Goal: Task Accomplishment & Management: Use online tool/utility

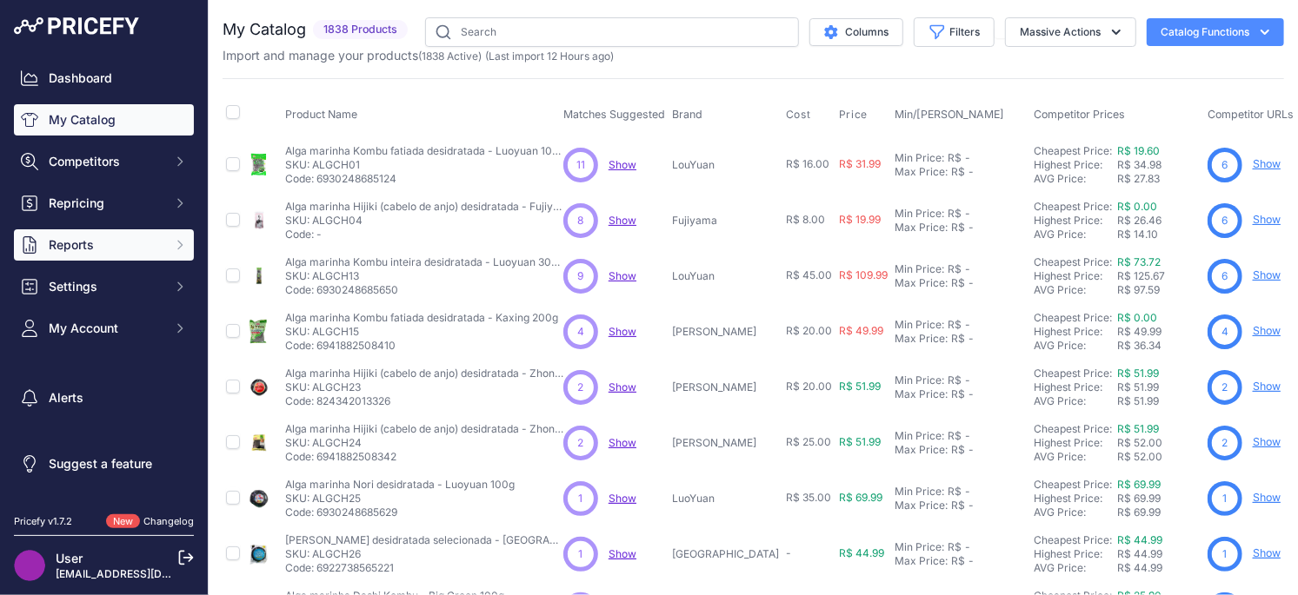
click at [130, 235] on button "Reports" at bounding box center [104, 244] width 180 height 31
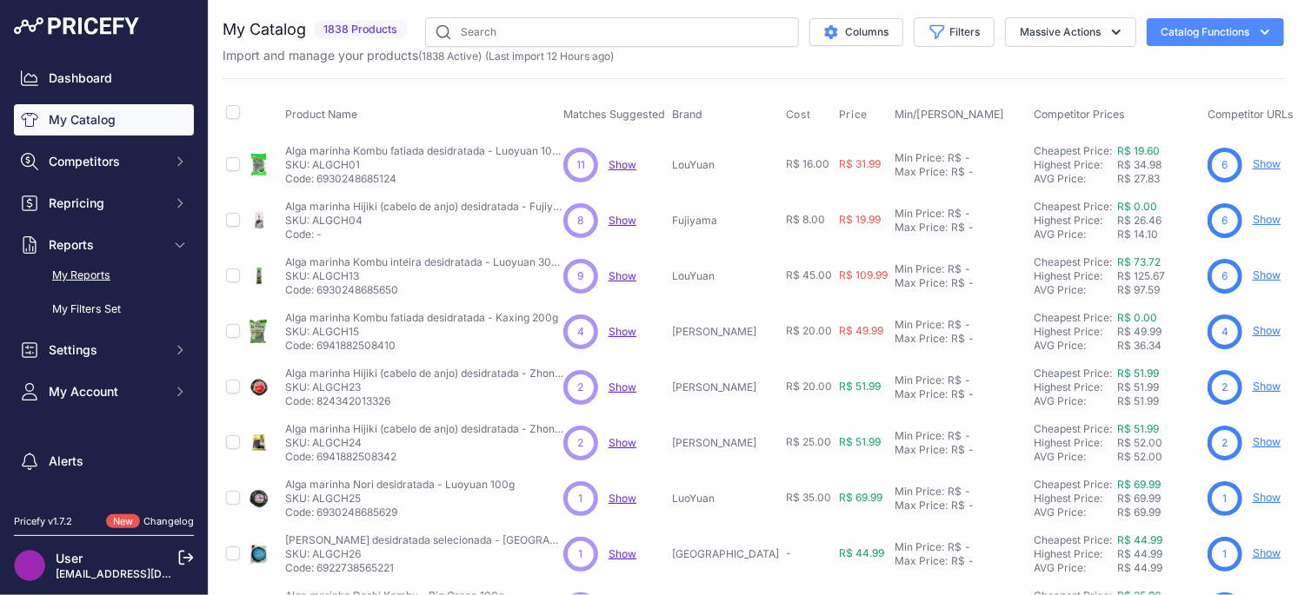
click at [95, 274] on link "My Reports" at bounding box center [104, 276] width 180 height 30
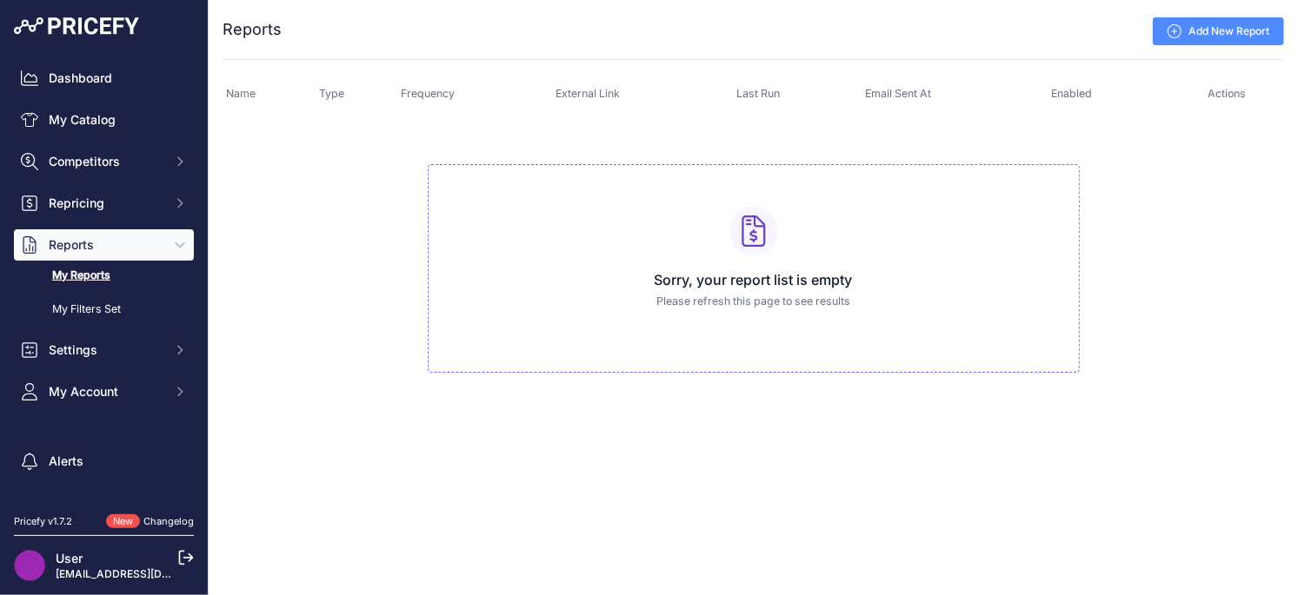
click at [1226, 37] on link "Add New Report" at bounding box center [1218, 31] width 131 height 28
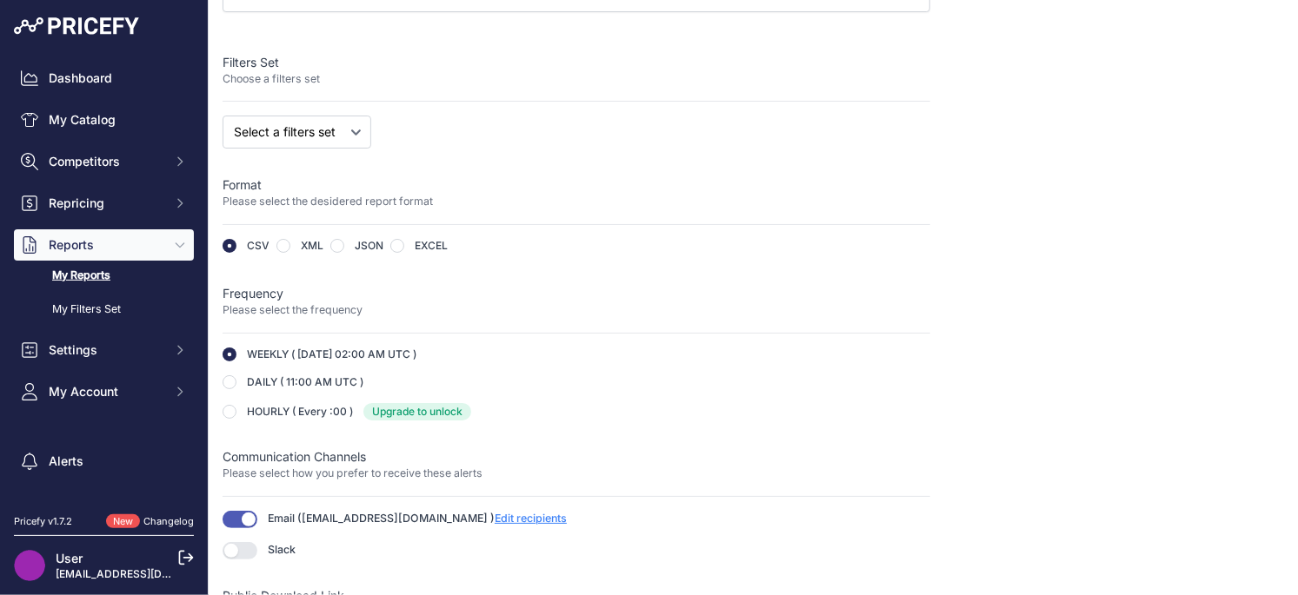
scroll to position [175, 0]
click at [359, 139] on select "Select a filters set" at bounding box center [297, 131] width 149 height 33
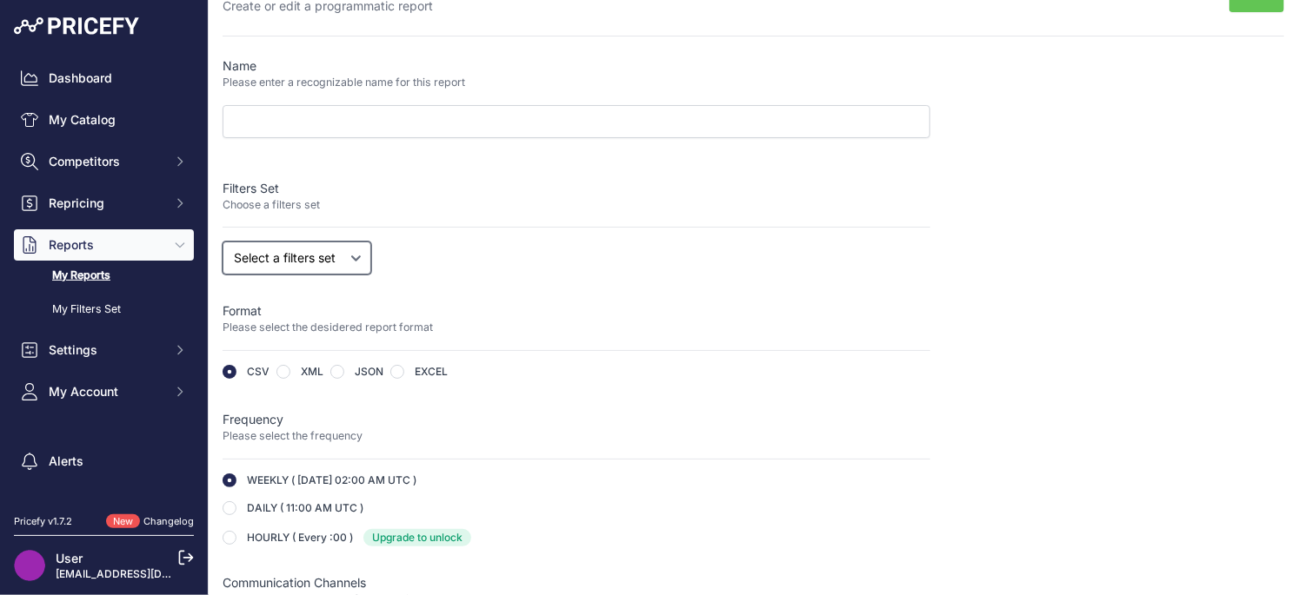
scroll to position [0, 0]
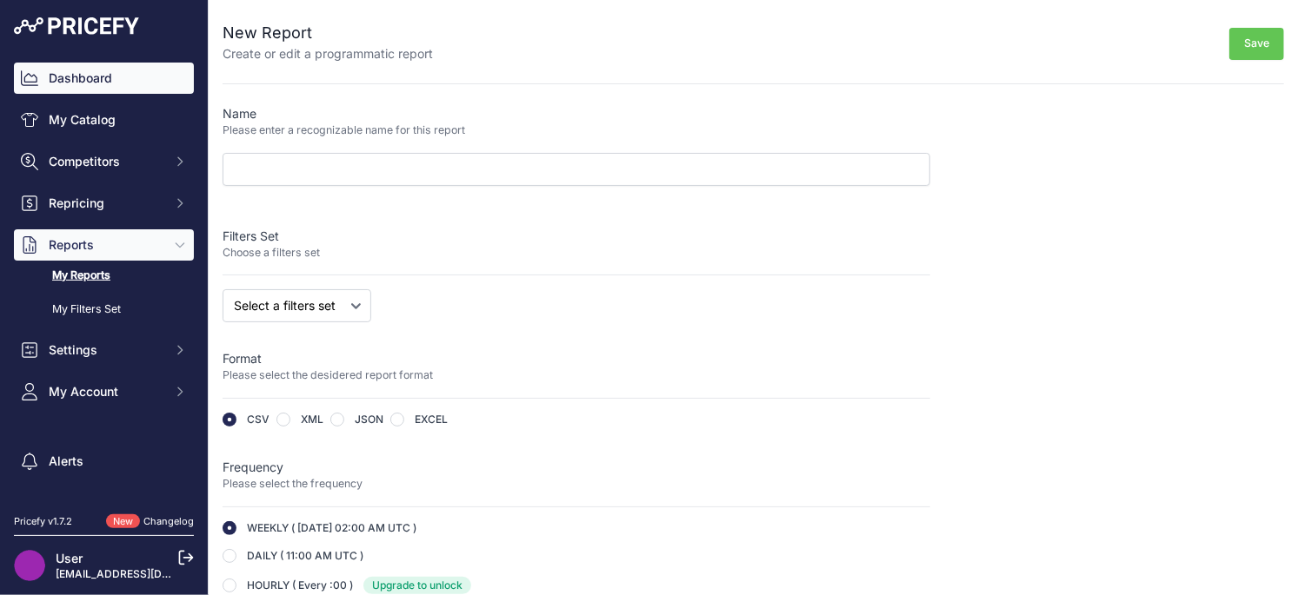
click at [79, 78] on link "Dashboard" at bounding box center [104, 78] width 180 height 31
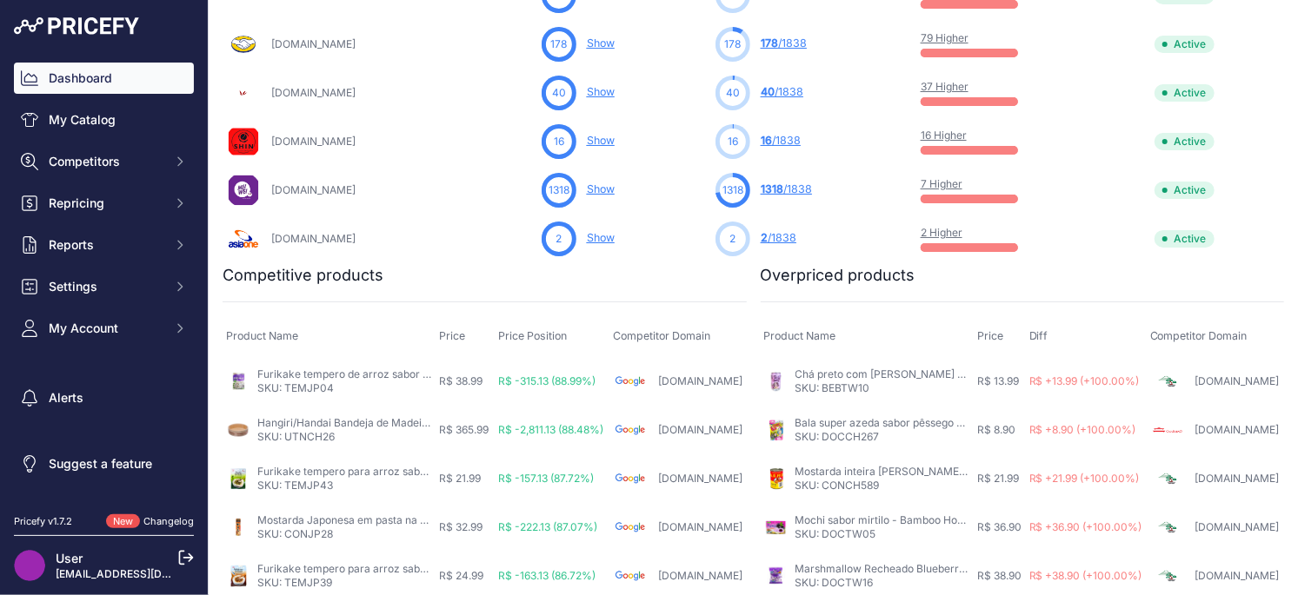
scroll to position [1142, 0]
